Goal: Task Accomplishment & Management: Use online tool/utility

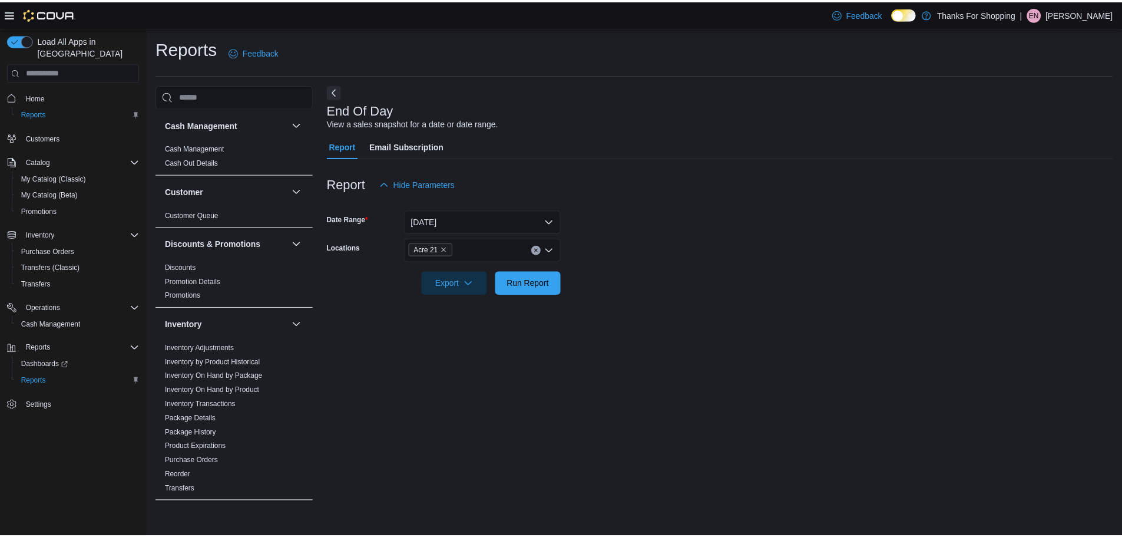
scroll to position [294, 0]
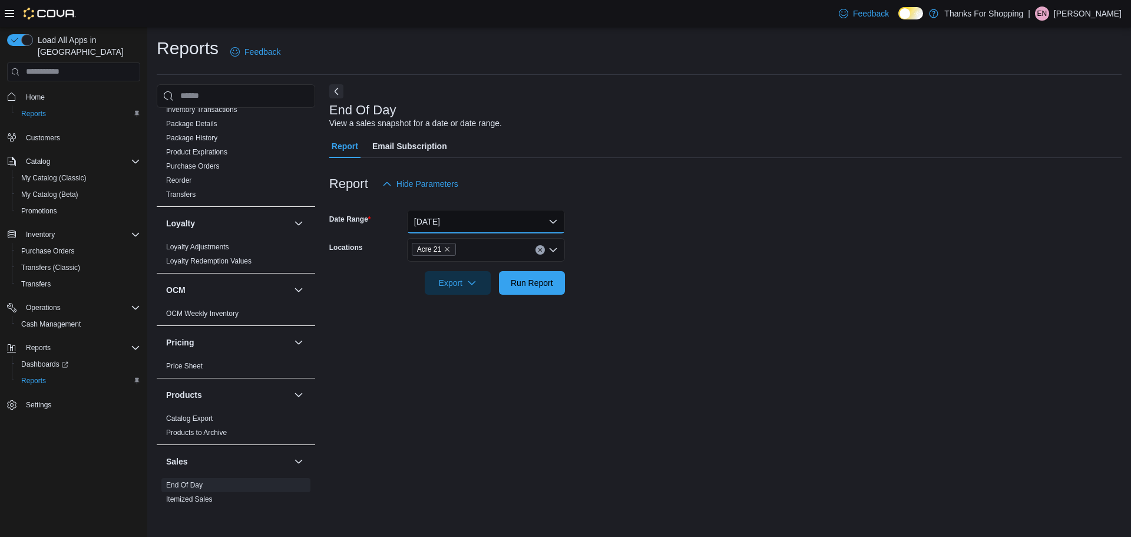
click at [479, 229] on button "[DATE]" at bounding box center [486, 222] width 158 height 24
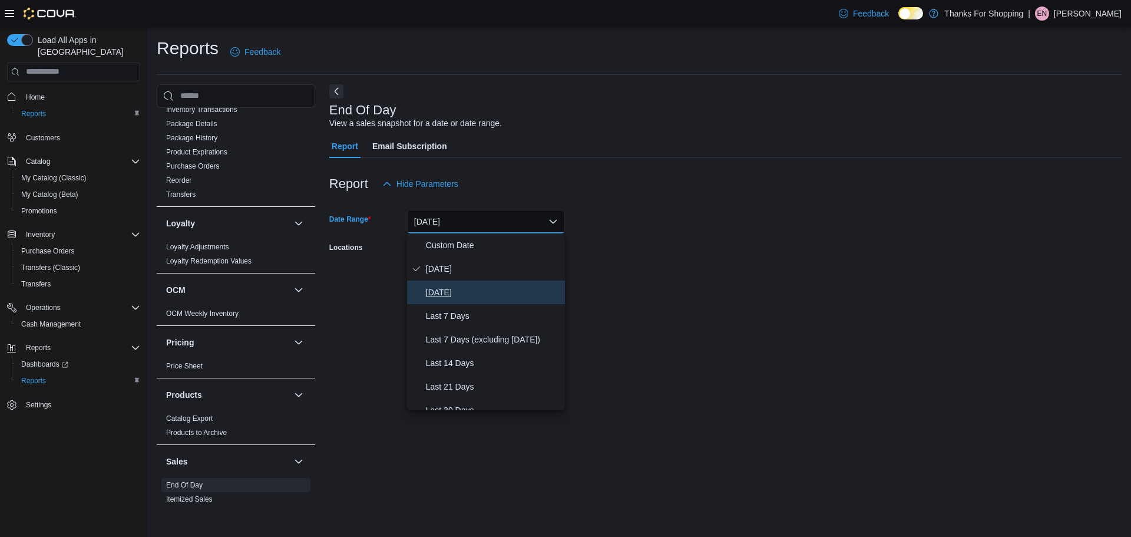
click at [456, 291] on span "[DATE]" at bounding box center [493, 292] width 134 height 14
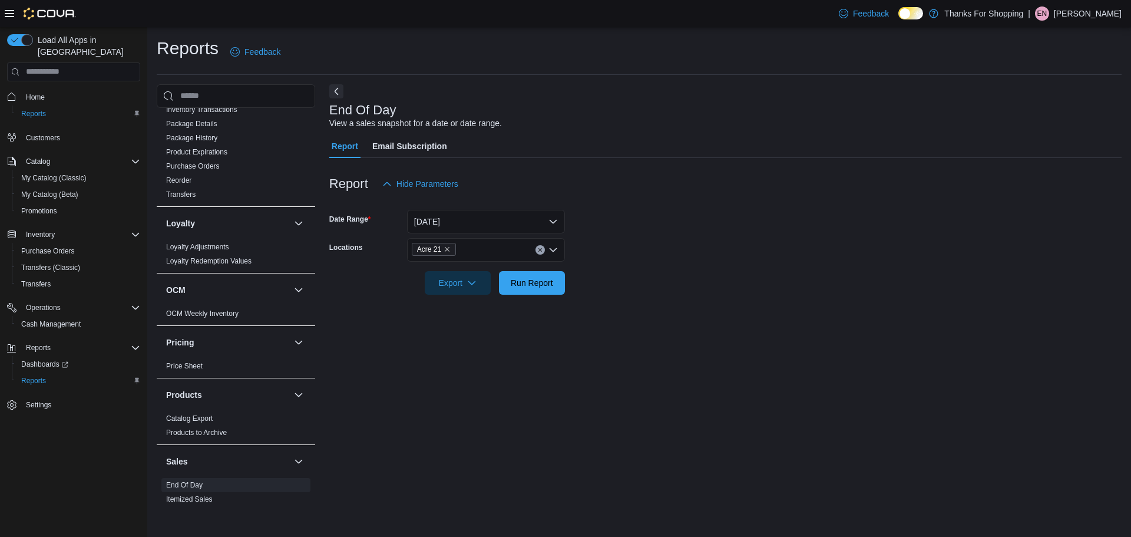
click at [651, 300] on div at bounding box center [725, 301] width 792 height 14
click at [512, 264] on div at bounding box center [725, 265] width 792 height 9
click at [523, 282] on span "Run Report" at bounding box center [532, 282] width 42 height 12
